Goal: Check status: Check status

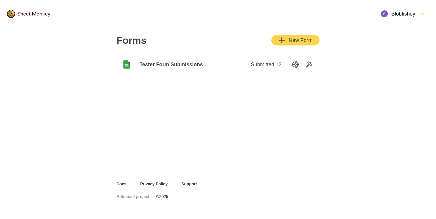
click at [190, 67] on span "Tester Form Submissions" at bounding box center [174, 64] width 71 height 7
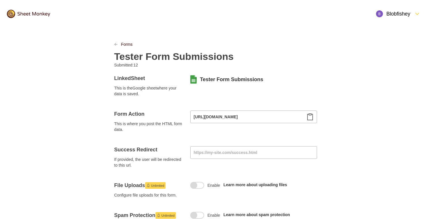
click at [117, 44] on icon "LinkPrevious" at bounding box center [115, 44] width 3 height 3
click at [115, 46] on icon "LinkPrevious" at bounding box center [115, 44] width 3 height 3
click at [125, 44] on link "Forms" at bounding box center [127, 44] width 12 height 6
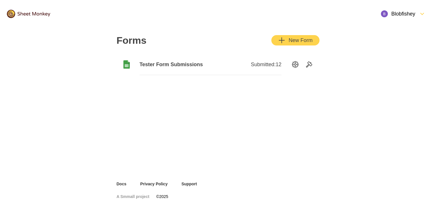
click at [267, 62] on span "Submitted: 12" at bounding box center [266, 64] width 31 height 7
click at [190, 62] on span "Tester Form Submissions" at bounding box center [174, 64] width 71 height 7
